Goal: Find specific page/section: Find specific page/section

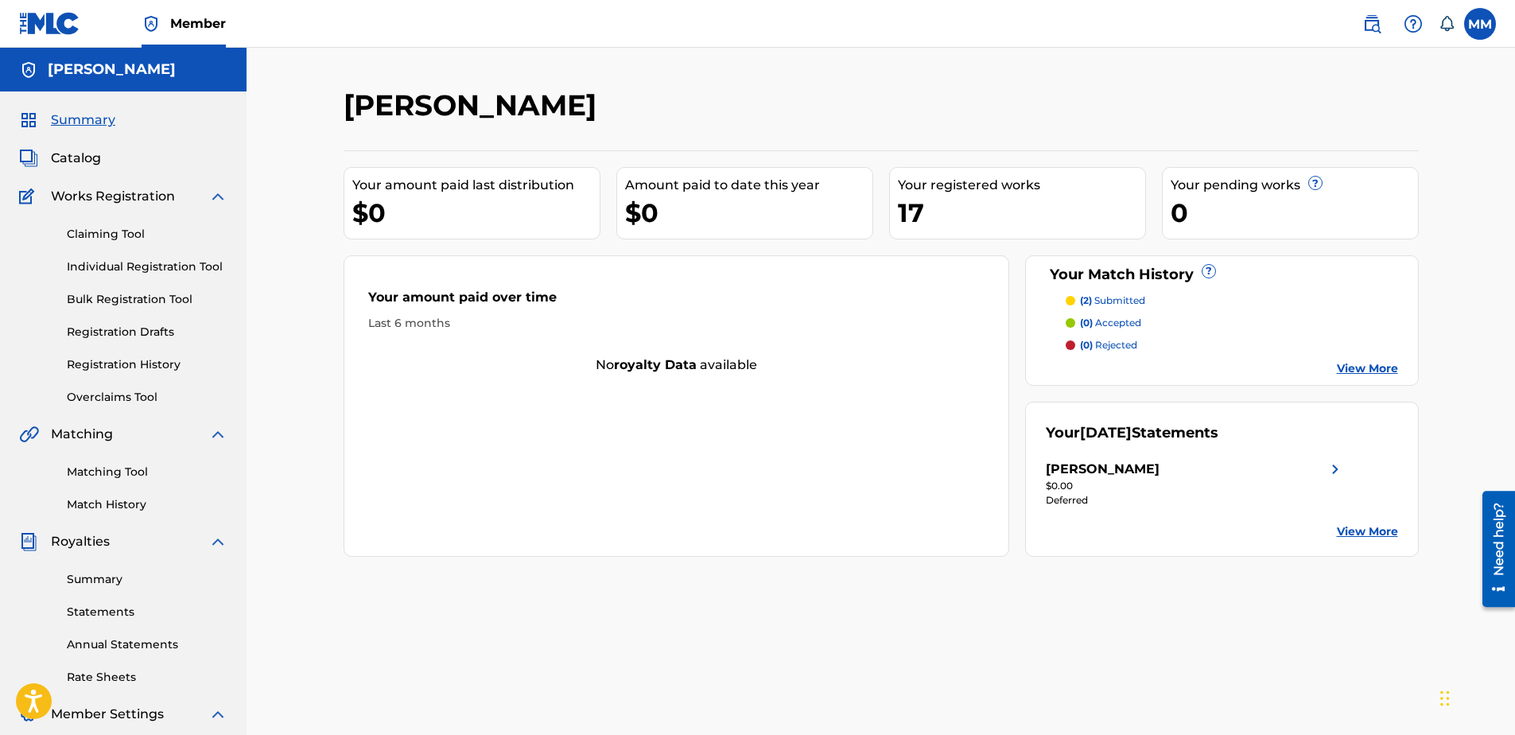
click at [1357, 526] on link "View More" at bounding box center [1367, 531] width 61 height 17
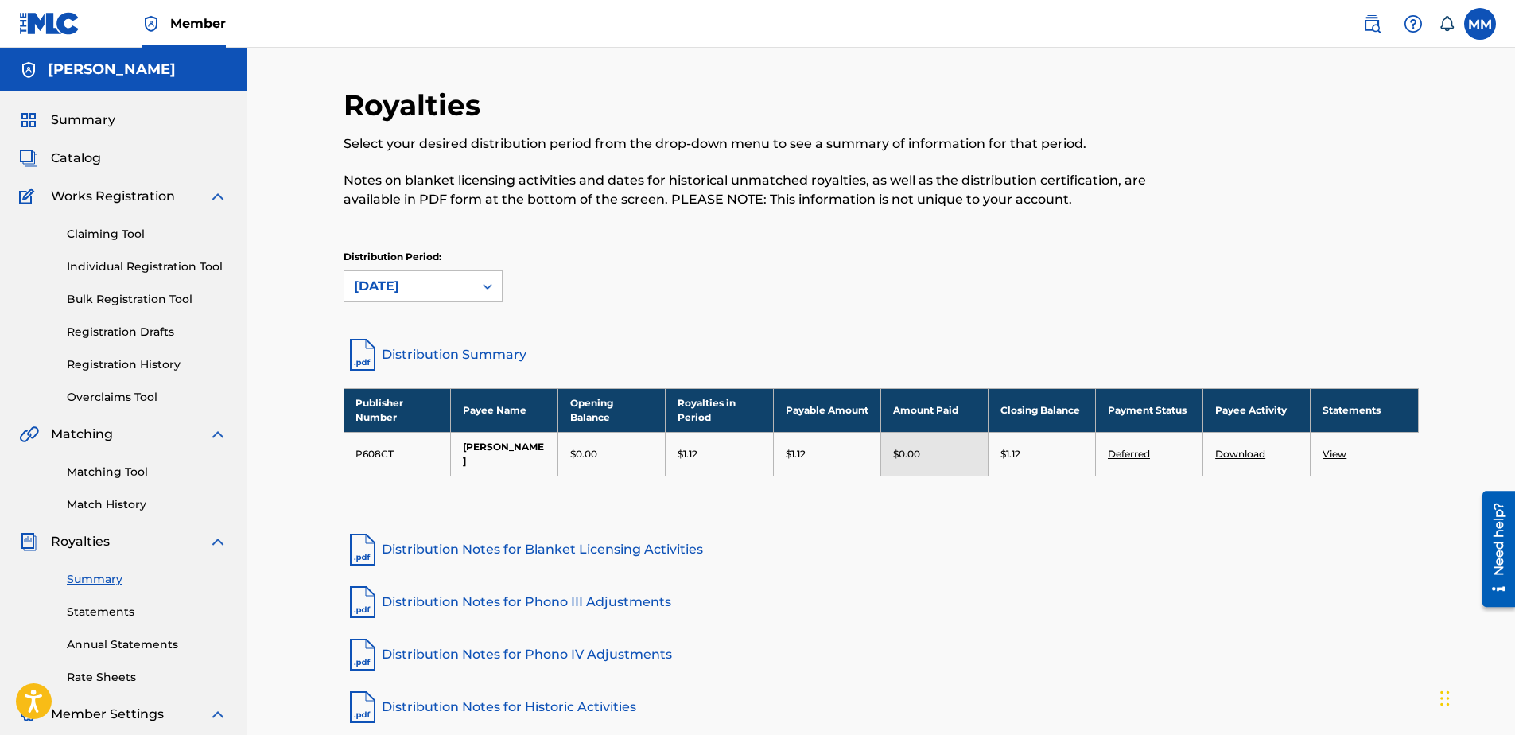
click at [122, 157] on div "Catalog" at bounding box center [123, 158] width 208 height 19
click at [90, 158] on span "Catalog" at bounding box center [76, 158] width 50 height 19
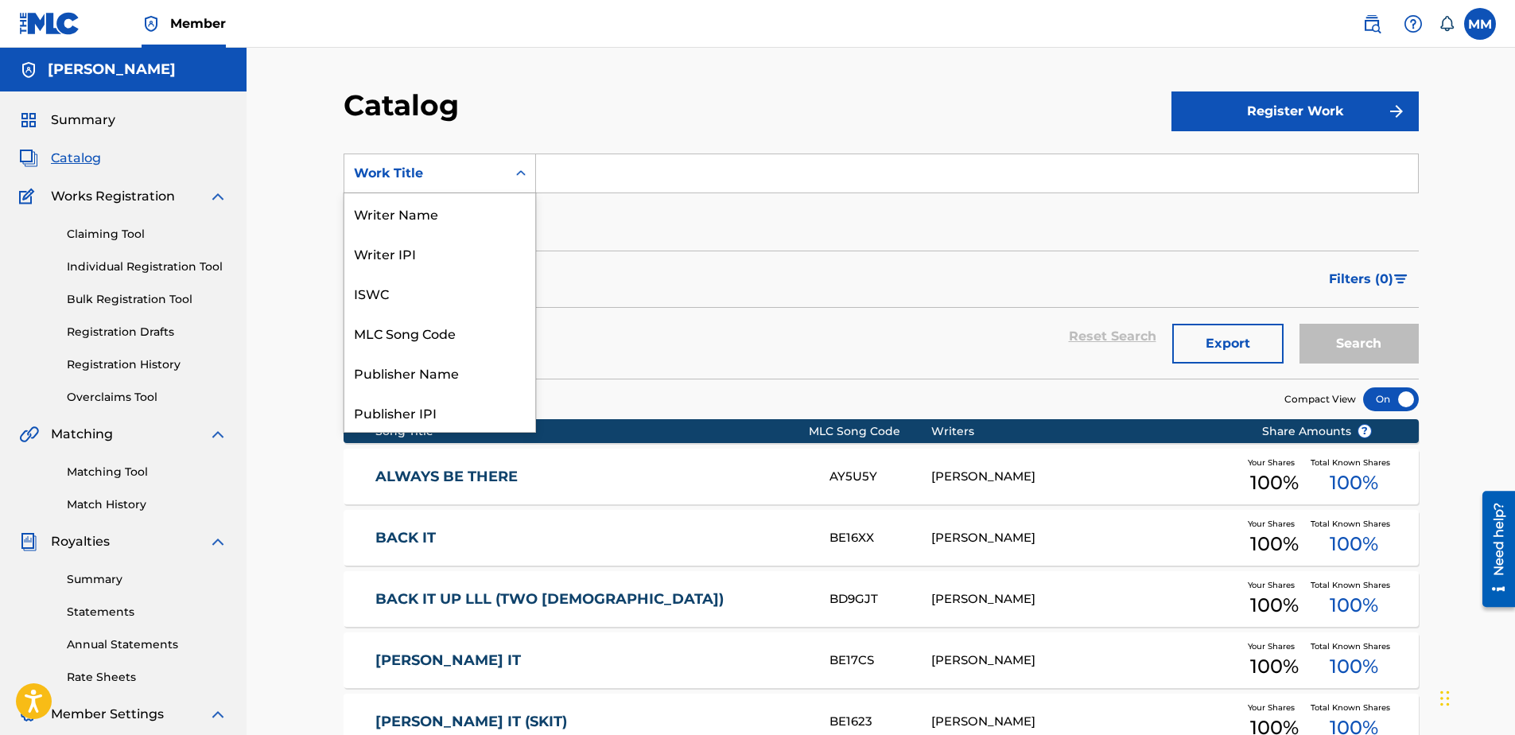
scroll to position [239, 0]
drag, startPoint x: 89, startPoint y: 158, endPoint x: 460, endPoint y: 184, distance: 372.3
click at [460, 184] on div "Work Title" at bounding box center [425, 173] width 162 height 30
click at [654, 234] on div "SearchWithCriteria3bd7a943-1fc9-4add-a86a-2cc98b55d500 12 results available. Us…" at bounding box center [881, 197] width 1075 height 89
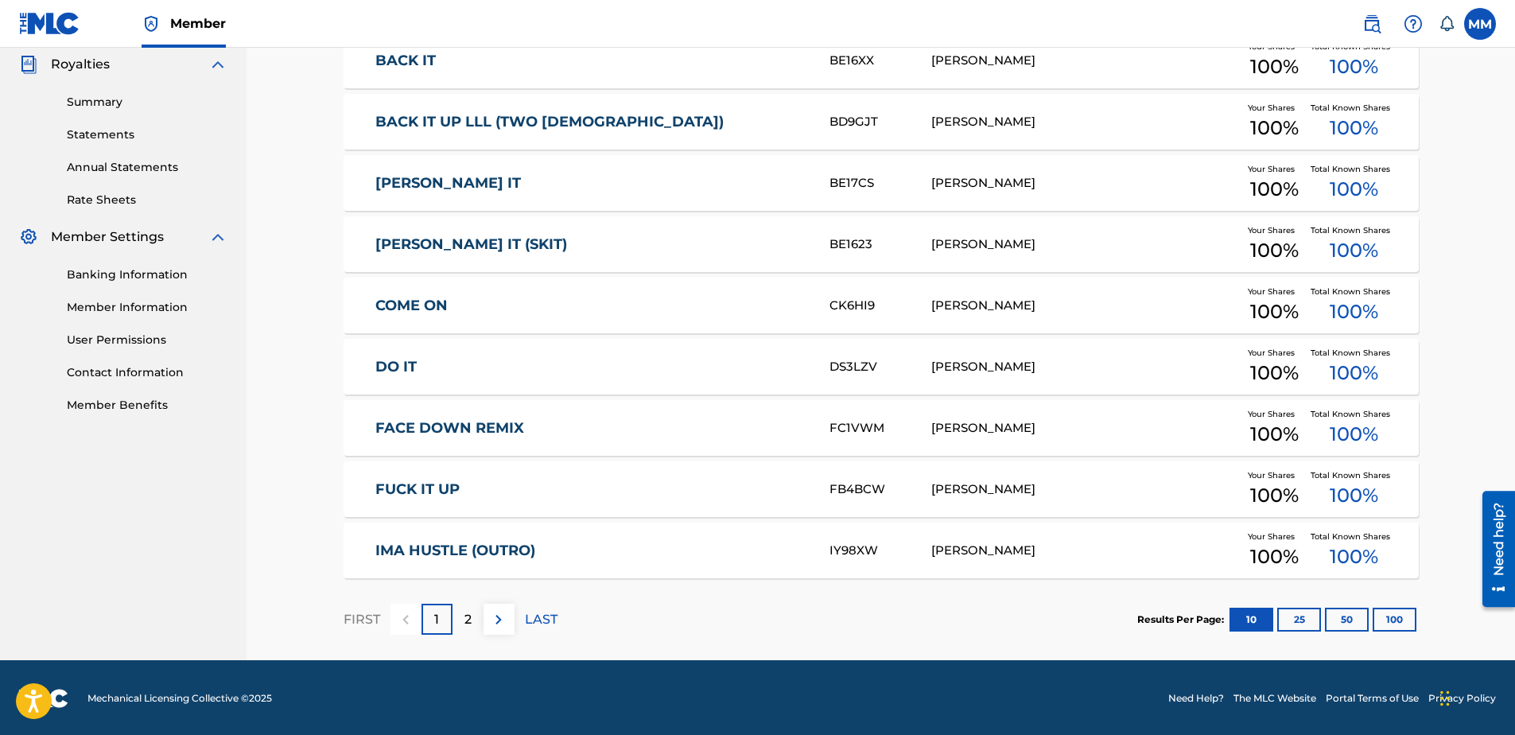
scroll to position [479, 0]
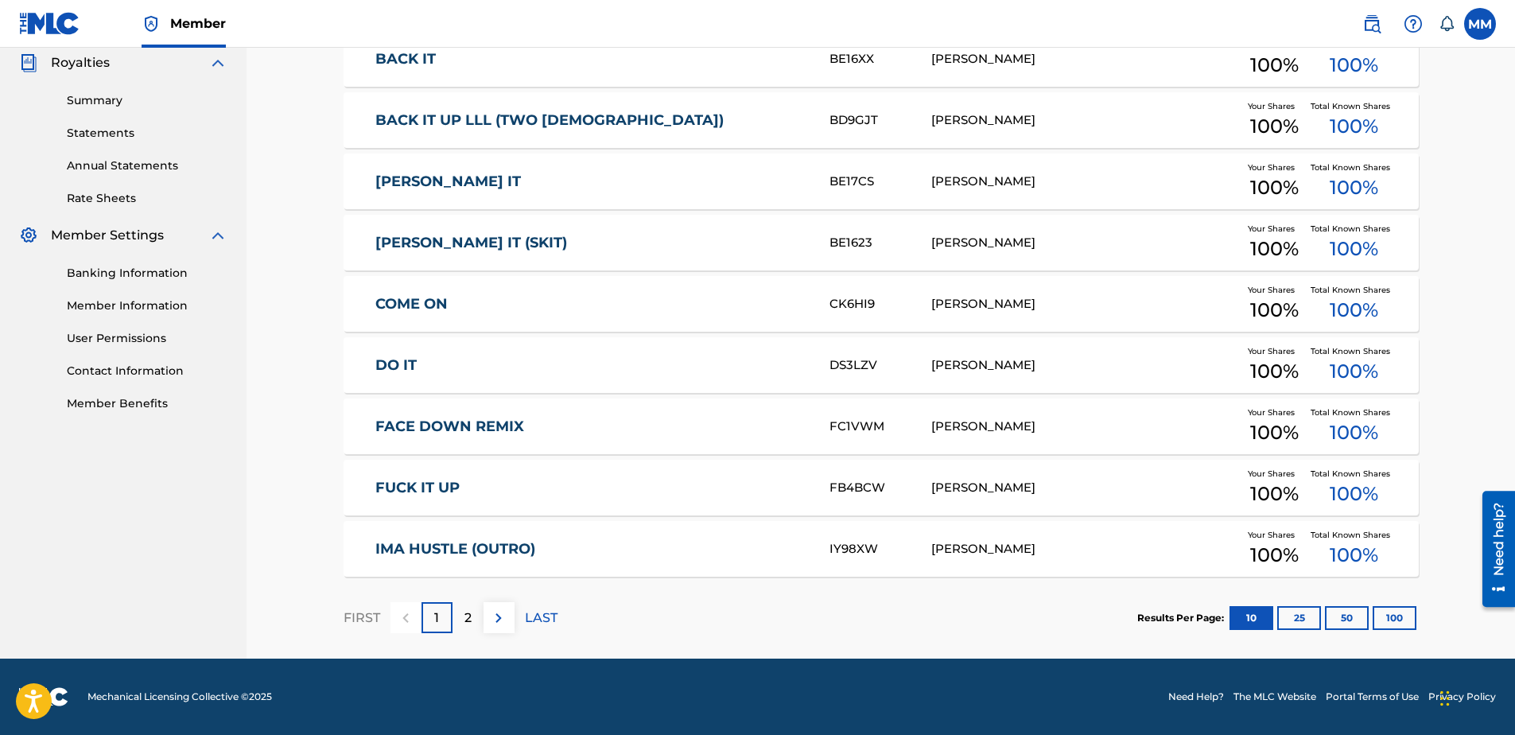
click at [482, 638] on div "FIRST 1 2 LAST" at bounding box center [451, 618] width 214 height 82
click at [464, 622] on p "2" at bounding box center [467, 617] width 7 height 19
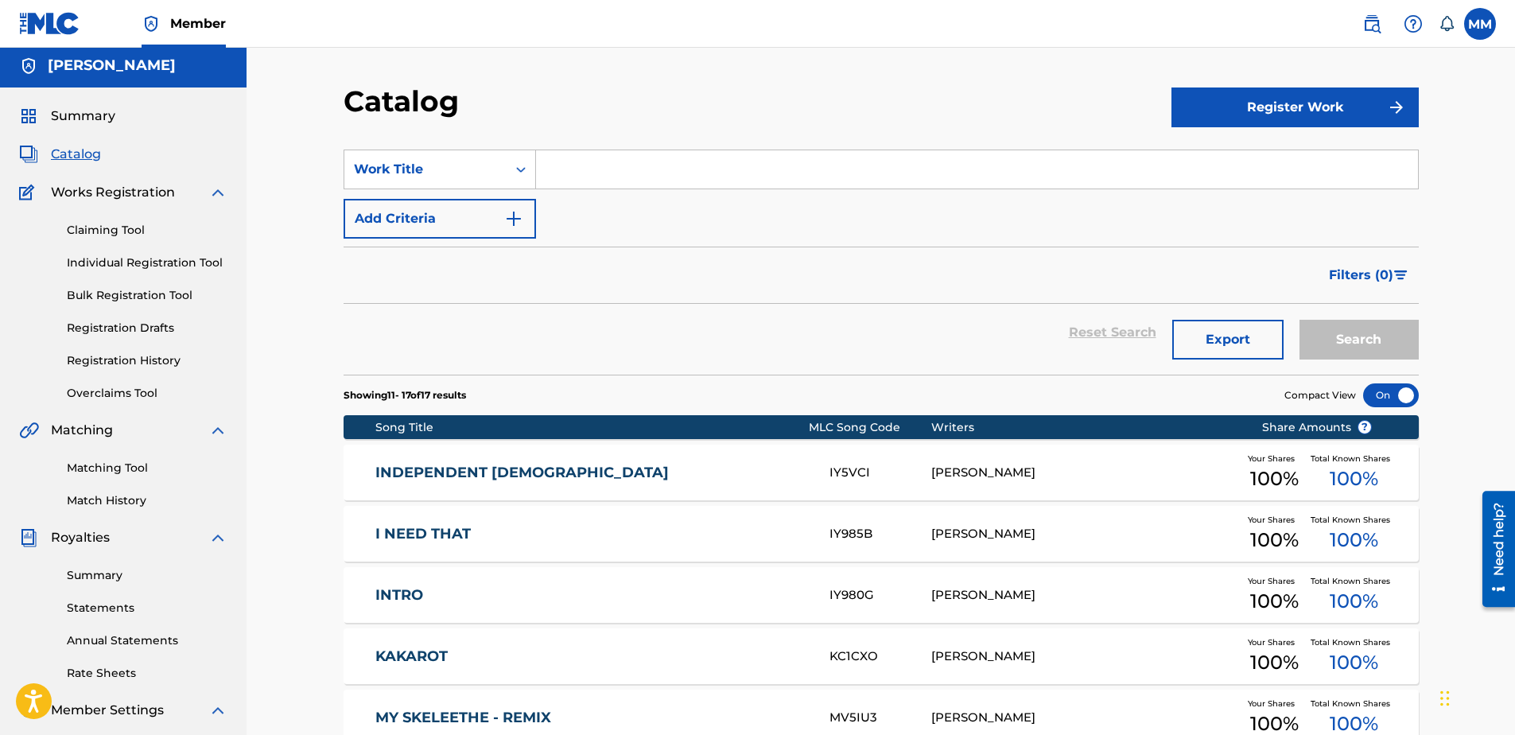
scroll to position [0, 0]
